Goal: Complete application form

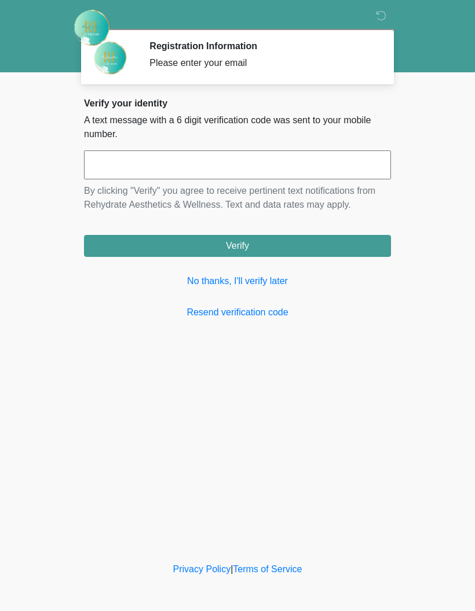
click at [126, 165] on input "text" at bounding box center [237, 165] width 307 height 29
type input "******"
click at [237, 246] on button "Verify" at bounding box center [237, 246] width 307 height 22
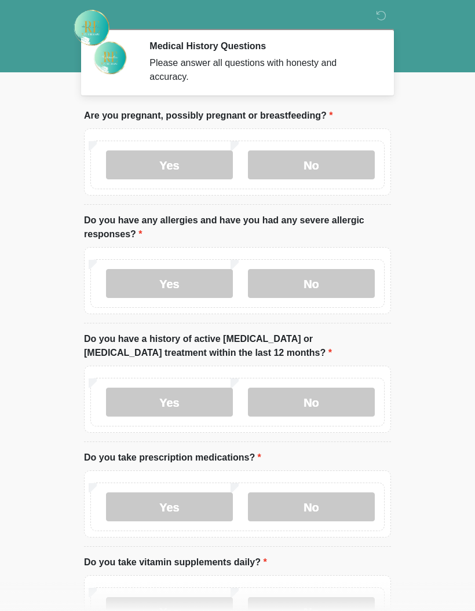
click at [317, 288] on label "No" at bounding box center [311, 283] width 127 height 29
click at [315, 401] on label "No" at bounding box center [311, 402] width 127 height 29
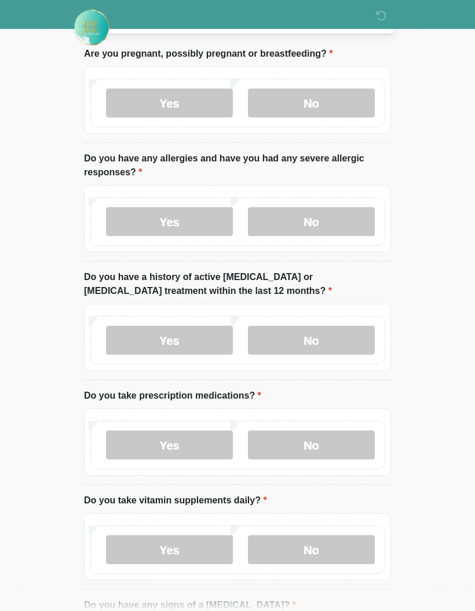
scroll to position [63, 0]
click at [303, 94] on label "No" at bounding box center [311, 102] width 127 height 29
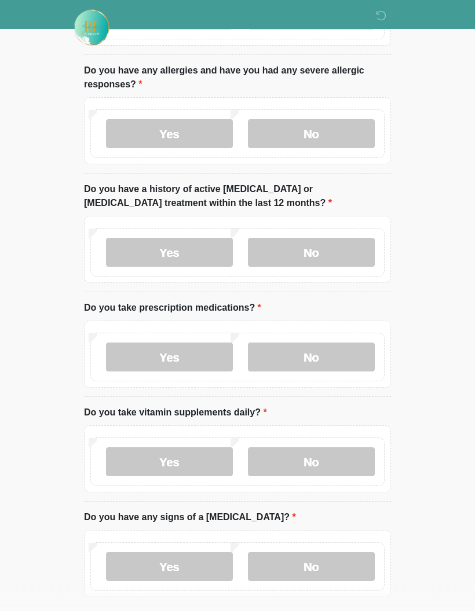
scroll to position [150, 0]
click at [182, 355] on label "Yes" at bounding box center [169, 357] width 127 height 29
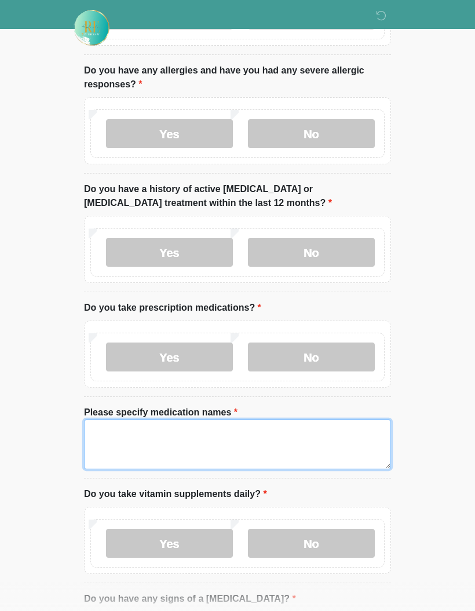
click at [114, 441] on textarea "Please specify medication names" at bounding box center [237, 445] width 307 height 50
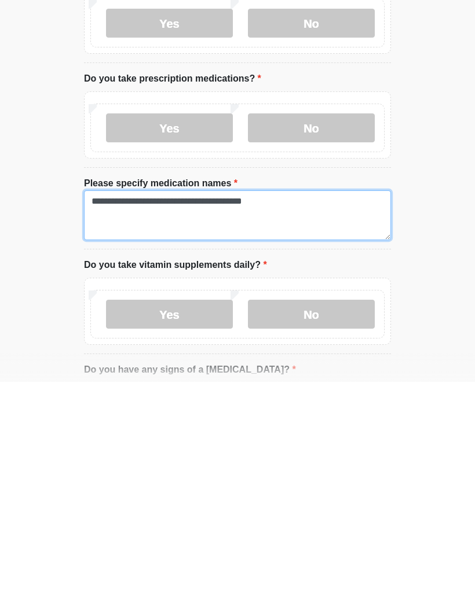
type textarea "**********"
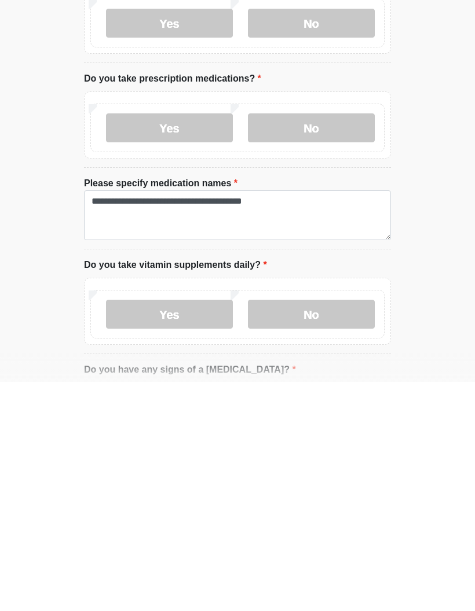
click at [174, 529] on label "Yes" at bounding box center [169, 543] width 127 height 29
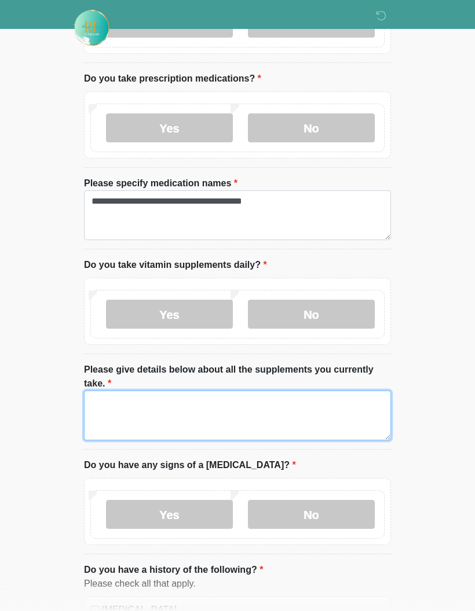
click at [113, 407] on textarea "Please give details below about all the supplements you currently take." at bounding box center [237, 416] width 307 height 50
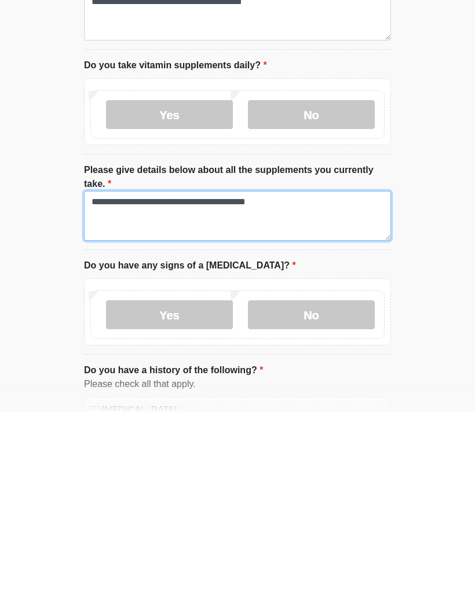
type textarea "**********"
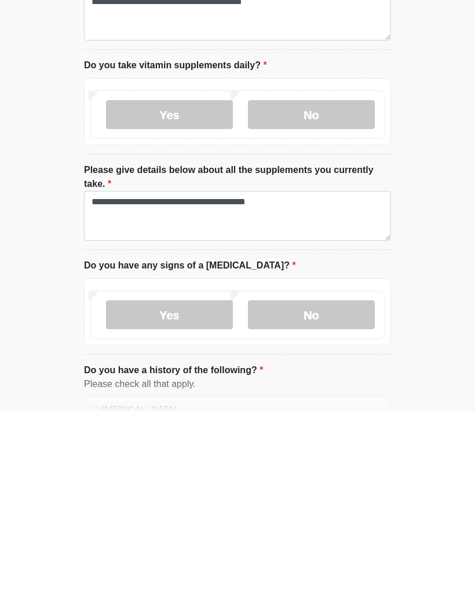
click at [309, 500] on label "No" at bounding box center [311, 514] width 127 height 29
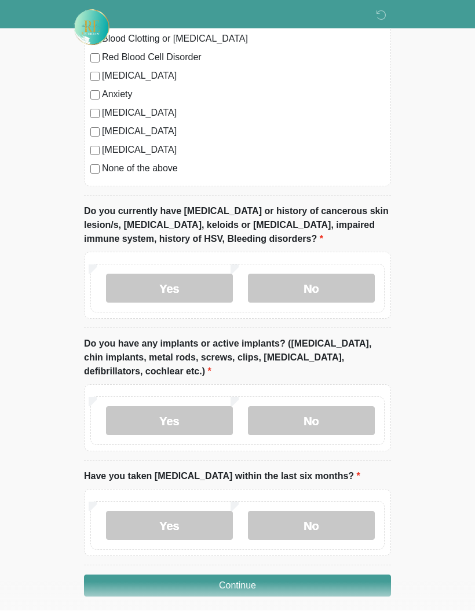
scroll to position [1023, 0]
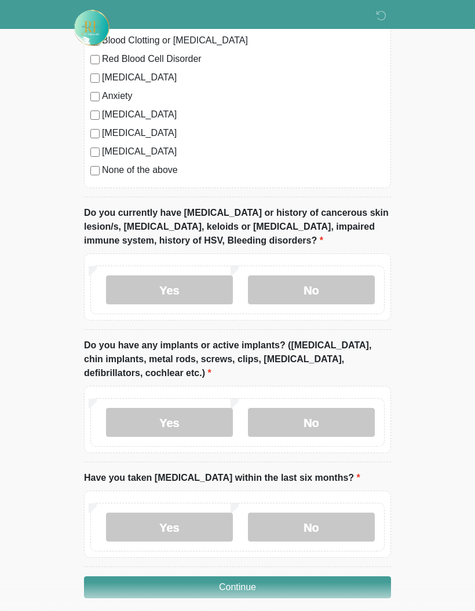
click at [321, 290] on label "No" at bounding box center [311, 290] width 127 height 29
click at [307, 419] on label "No" at bounding box center [311, 422] width 127 height 29
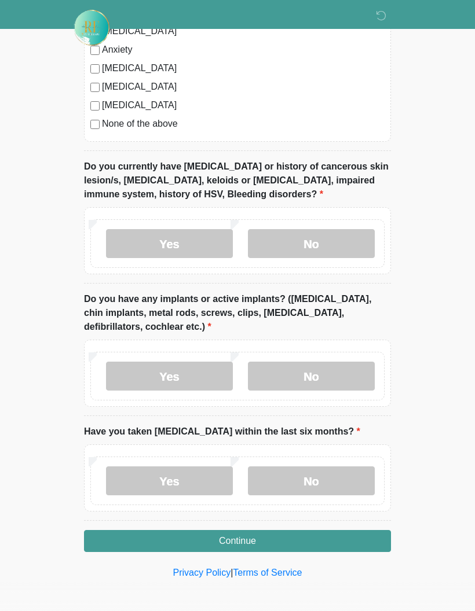
click at [306, 479] on label "No" at bounding box center [311, 481] width 127 height 29
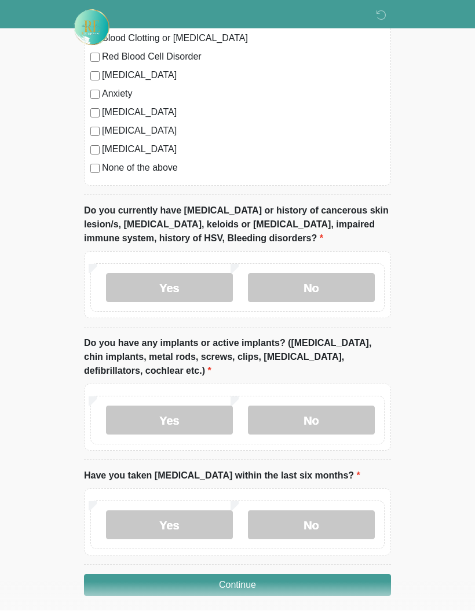
scroll to position [1023, 0]
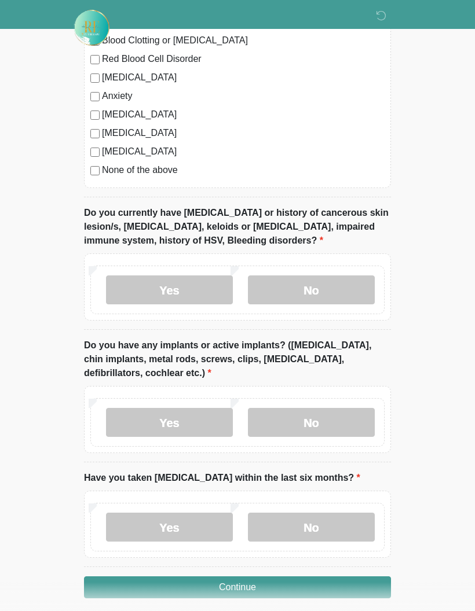
click at [233, 588] on button "Continue" at bounding box center [237, 588] width 307 height 22
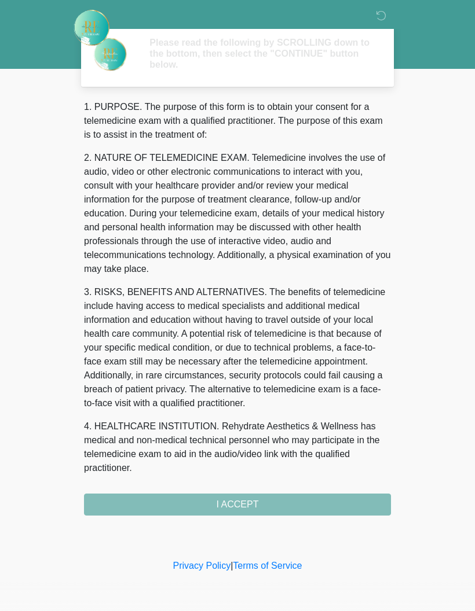
scroll to position [0, 0]
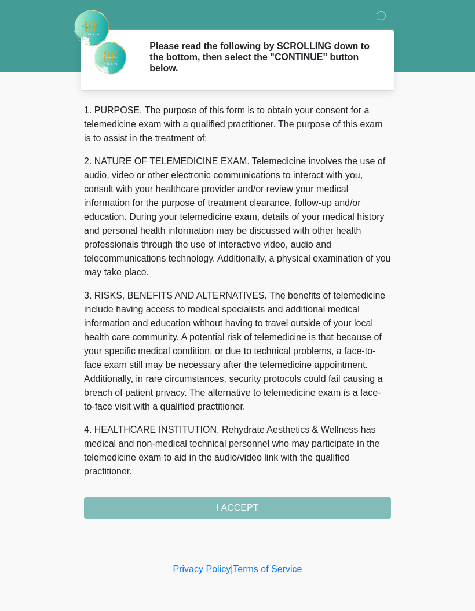
click at [240, 501] on div "1. PURPOSE. The purpose of this form is to obtain your consent for a telemedici…" at bounding box center [237, 312] width 307 height 416
click at [245, 504] on div "1. PURPOSE. The purpose of this form is to obtain your consent for a telemedici…" at bounding box center [237, 312] width 307 height 416
click at [234, 509] on div "1. PURPOSE. The purpose of this form is to obtain your consent for a telemedici…" at bounding box center [237, 312] width 307 height 416
click at [237, 505] on div "1. PURPOSE. The purpose of this form is to obtain your consent for a telemedici…" at bounding box center [237, 312] width 307 height 416
click at [236, 510] on div "1. PURPOSE. The purpose of this form is to obtain your consent for a telemedici…" at bounding box center [237, 312] width 307 height 416
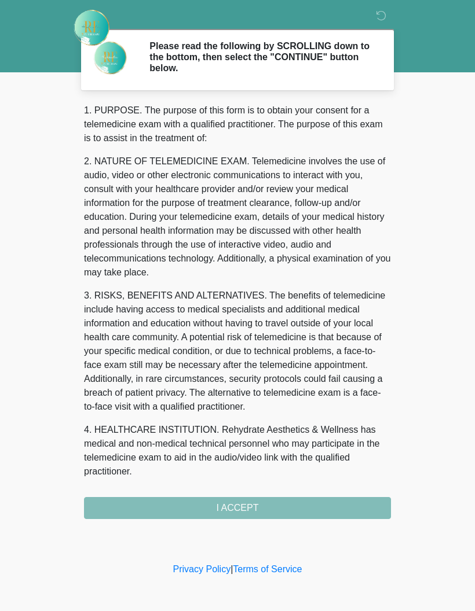
click at [224, 503] on div "1. PURPOSE. The purpose of this form is to obtain your consent for a telemedici…" at bounding box center [237, 312] width 307 height 416
click at [224, 502] on div "1. PURPOSE. The purpose of this form is to obtain your consent for a telemedici…" at bounding box center [237, 312] width 307 height 416
click at [215, 505] on div "1. PURPOSE. The purpose of this form is to obtain your consent for a telemedici…" at bounding box center [237, 312] width 307 height 416
click at [231, 508] on div "1. PURPOSE. The purpose of this form is to obtain your consent for a telemedici…" at bounding box center [237, 312] width 307 height 416
click at [234, 522] on div "‎ ‎ Please read the following by SCROLLING down to the bottom, then select the …" at bounding box center [237, 280] width 347 height 537
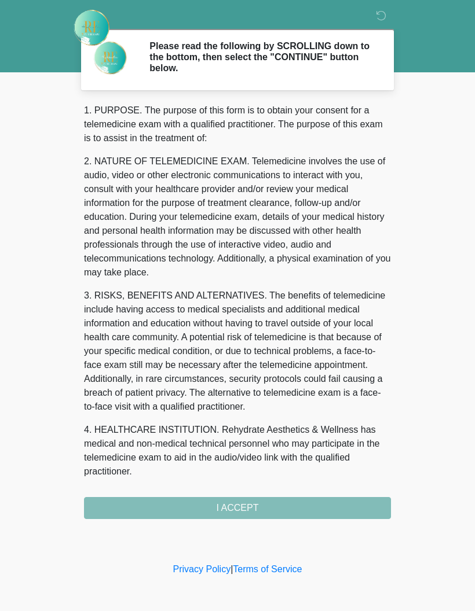
click at [234, 522] on div "‎ ‎ Please read the following by SCROLLING down to the bottom, then select the …" at bounding box center [237, 280] width 347 height 537
click at [224, 500] on div "1. PURPOSE. The purpose of this form is to obtain your consent for a telemedici…" at bounding box center [237, 312] width 307 height 416
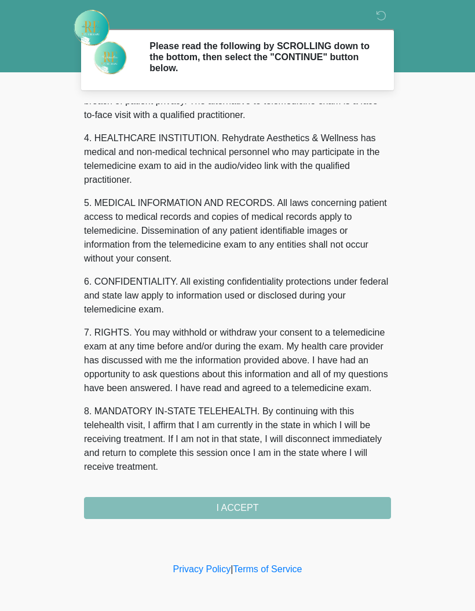
click at [302, 519] on div "‎ ‎ Please read the following by SCROLLING down to the bottom, then select the …" at bounding box center [237, 280] width 347 height 537
click at [306, 513] on button "I ACCEPT" at bounding box center [237, 508] width 307 height 22
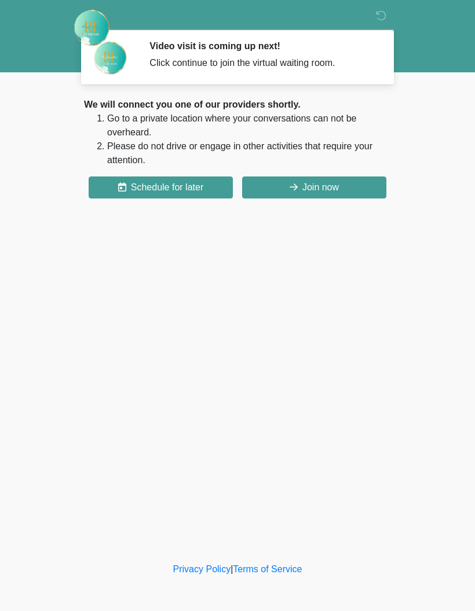
click at [303, 186] on button "Join now" at bounding box center [314, 188] width 144 height 22
